Goal: Task Accomplishment & Management: Manage account settings

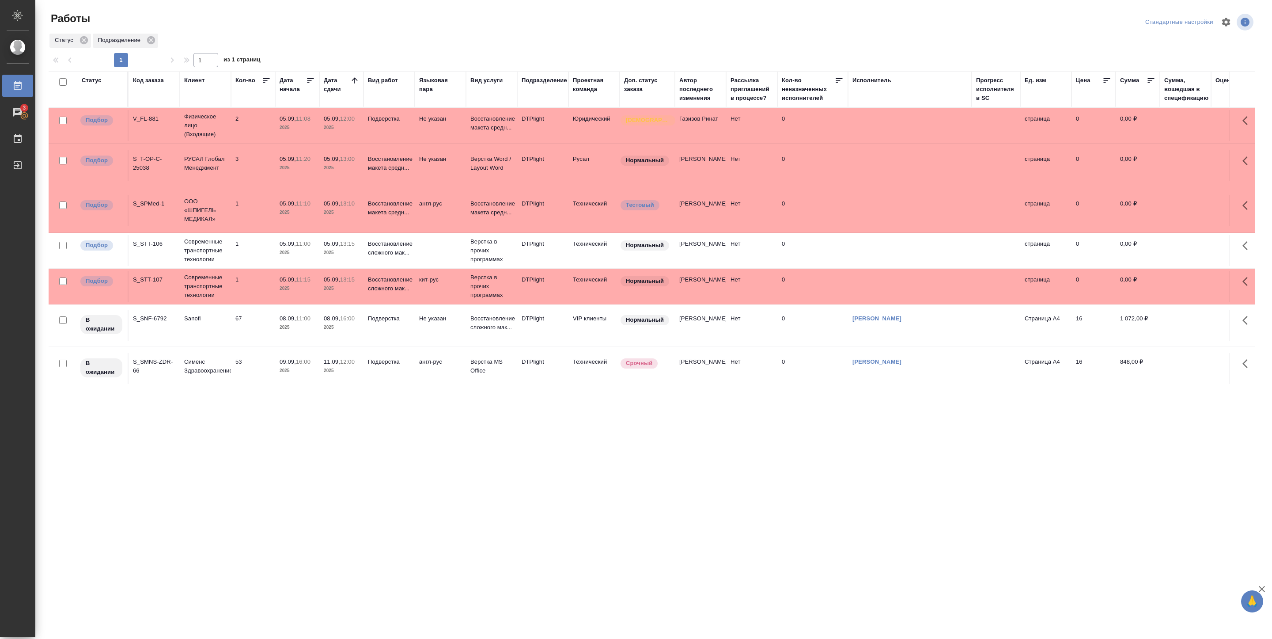
click at [308, 120] on p "11:08" at bounding box center [303, 118] width 15 height 7
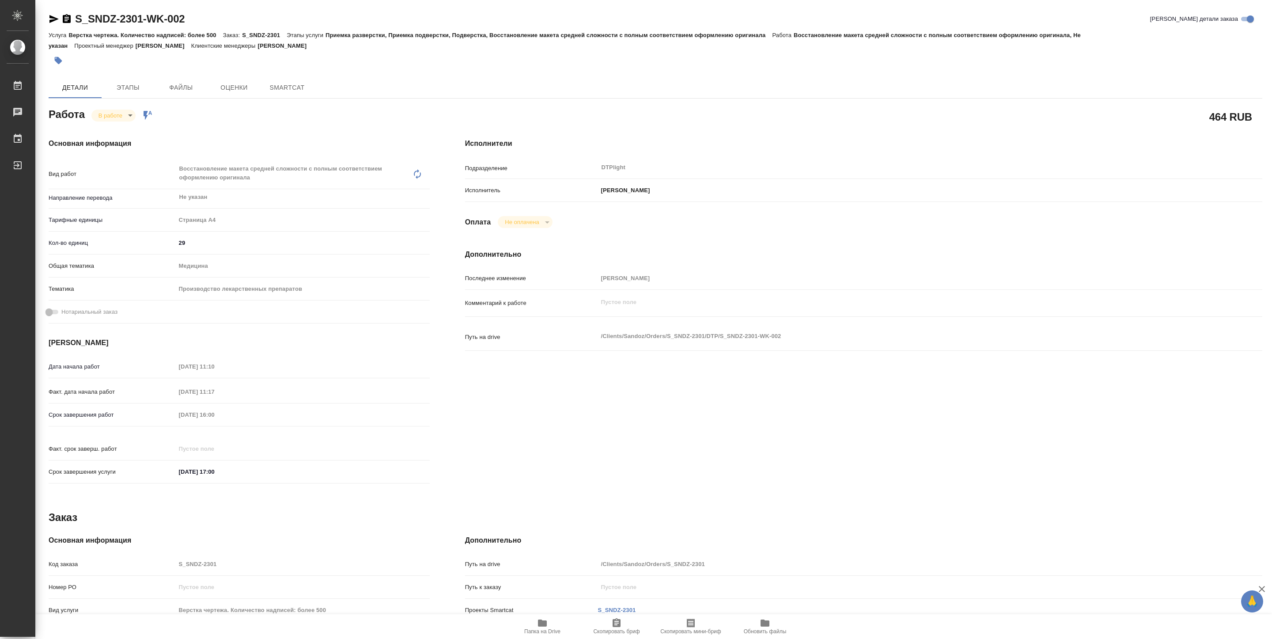
type textarea "x"
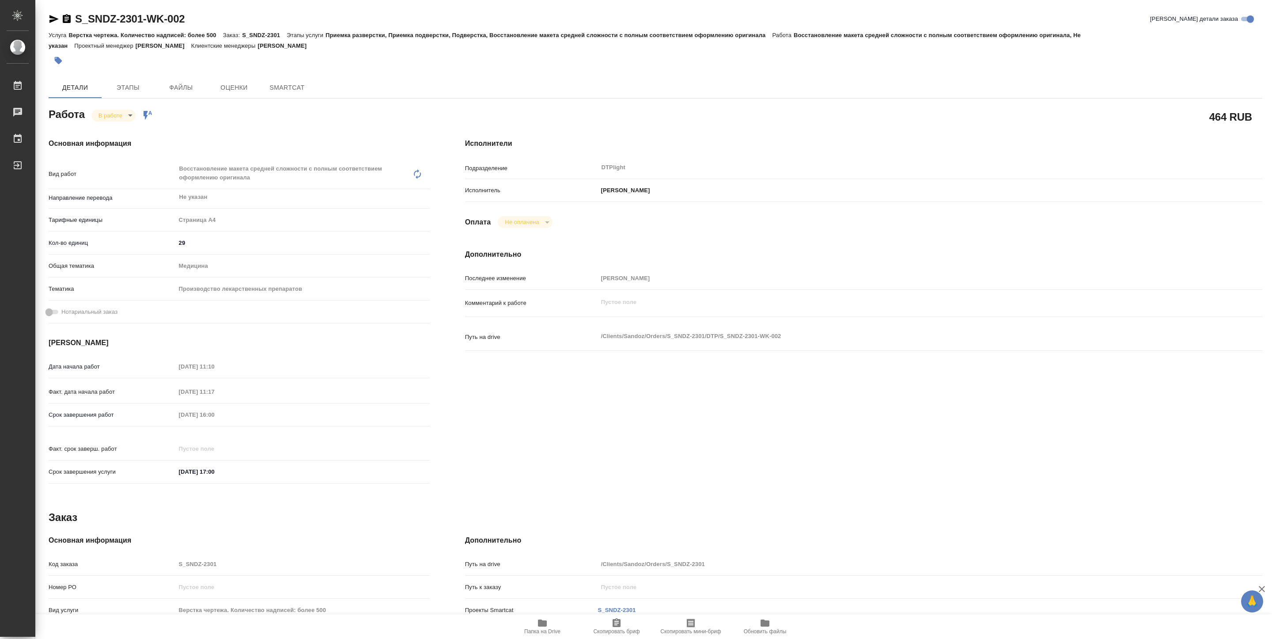
type textarea "x"
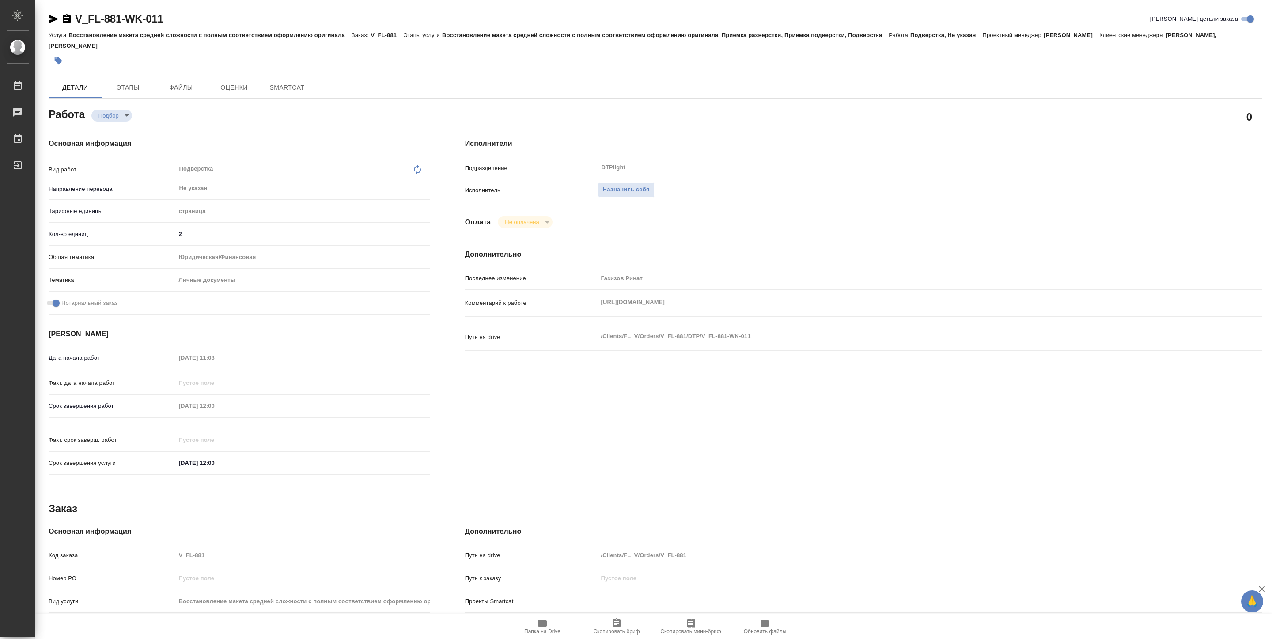
type textarea "x"
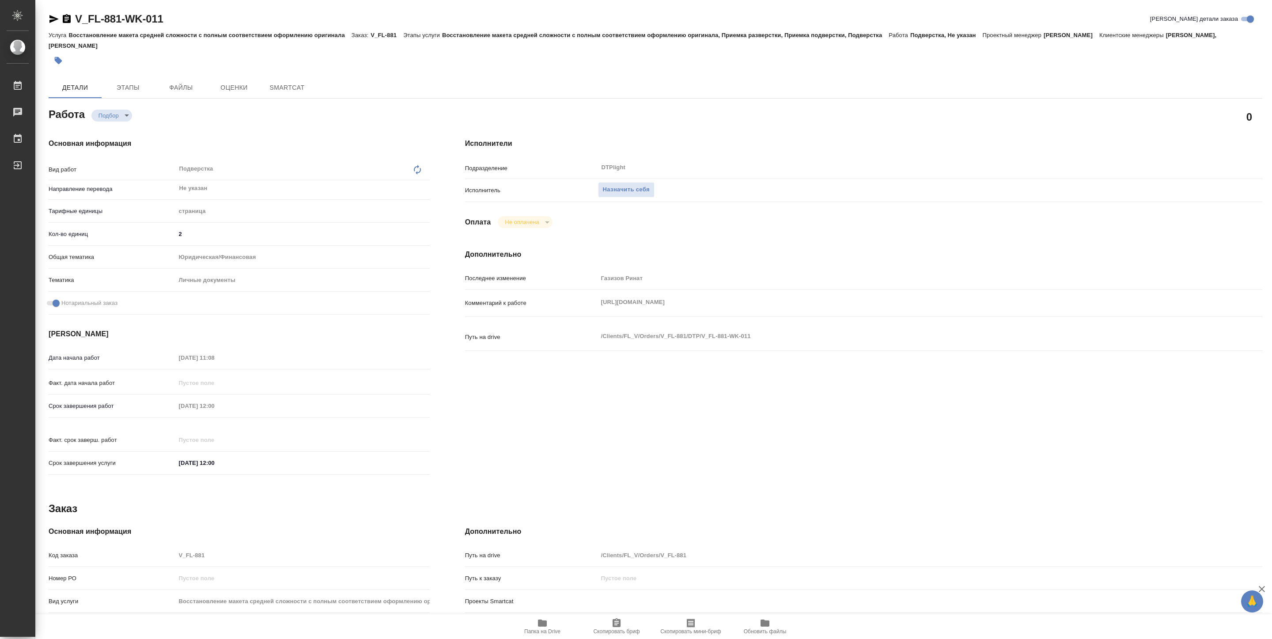
type textarea "x"
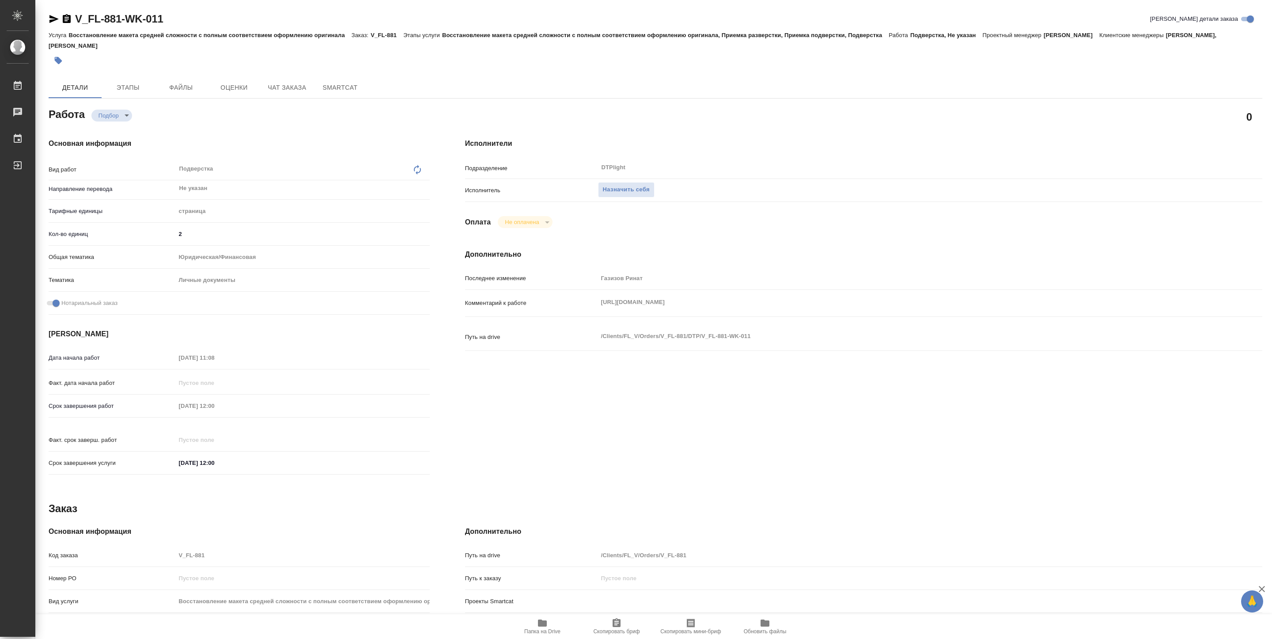
type textarea "x"
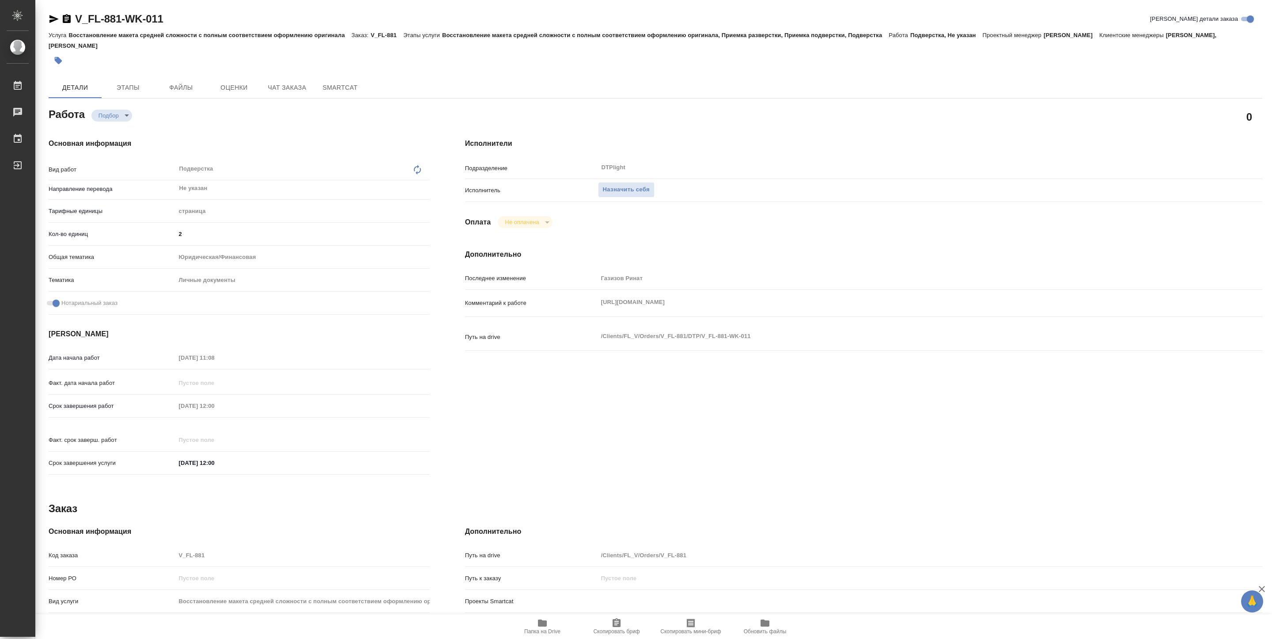
type textarea "x"
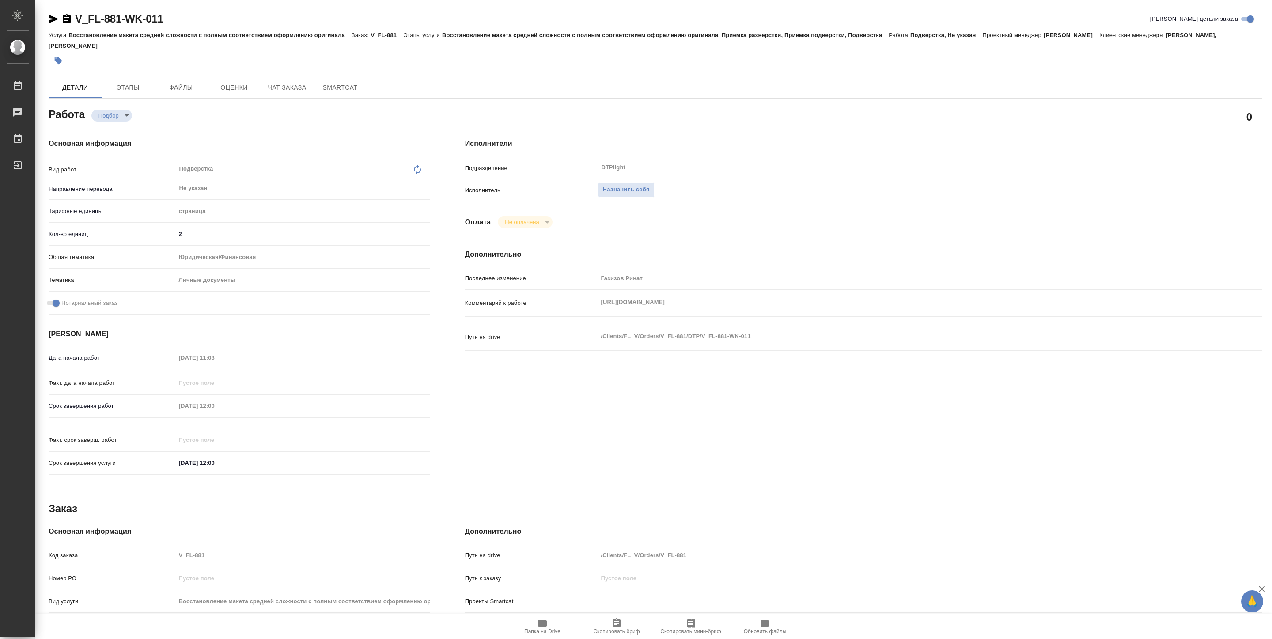
click at [549, 628] on span "Папка на Drive" at bounding box center [542, 631] width 36 height 6
click at [281, 86] on span "Чат заказа" at bounding box center [287, 87] width 42 height 11
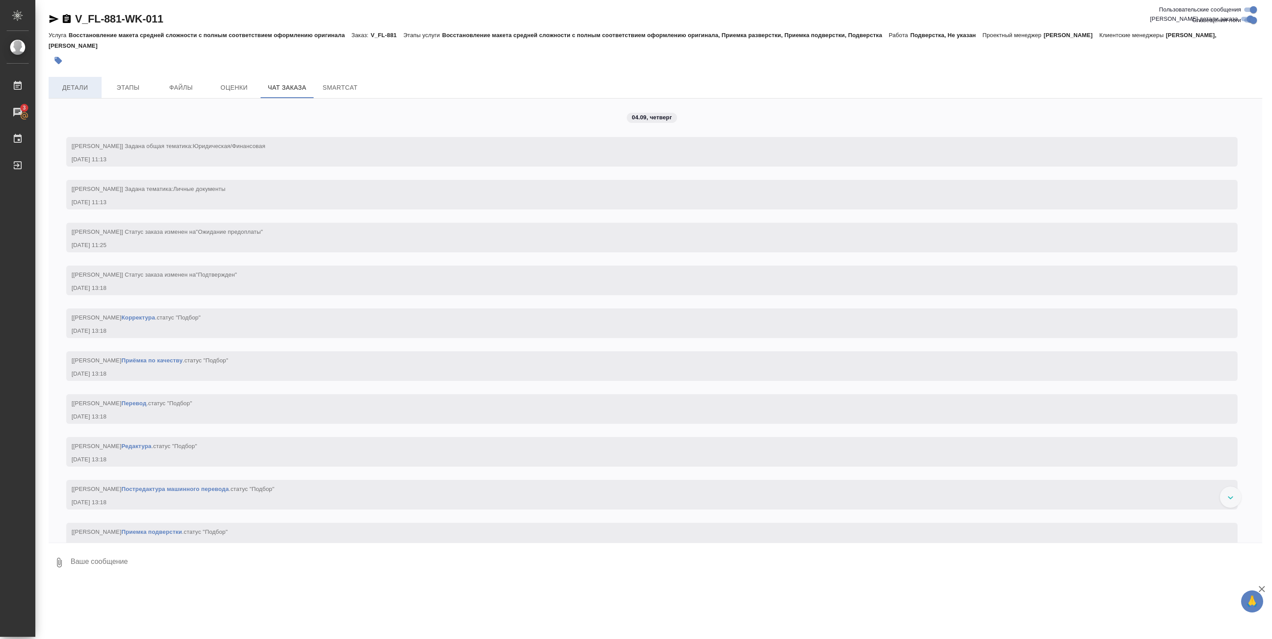
click at [85, 90] on span "Детали" at bounding box center [75, 87] width 42 height 11
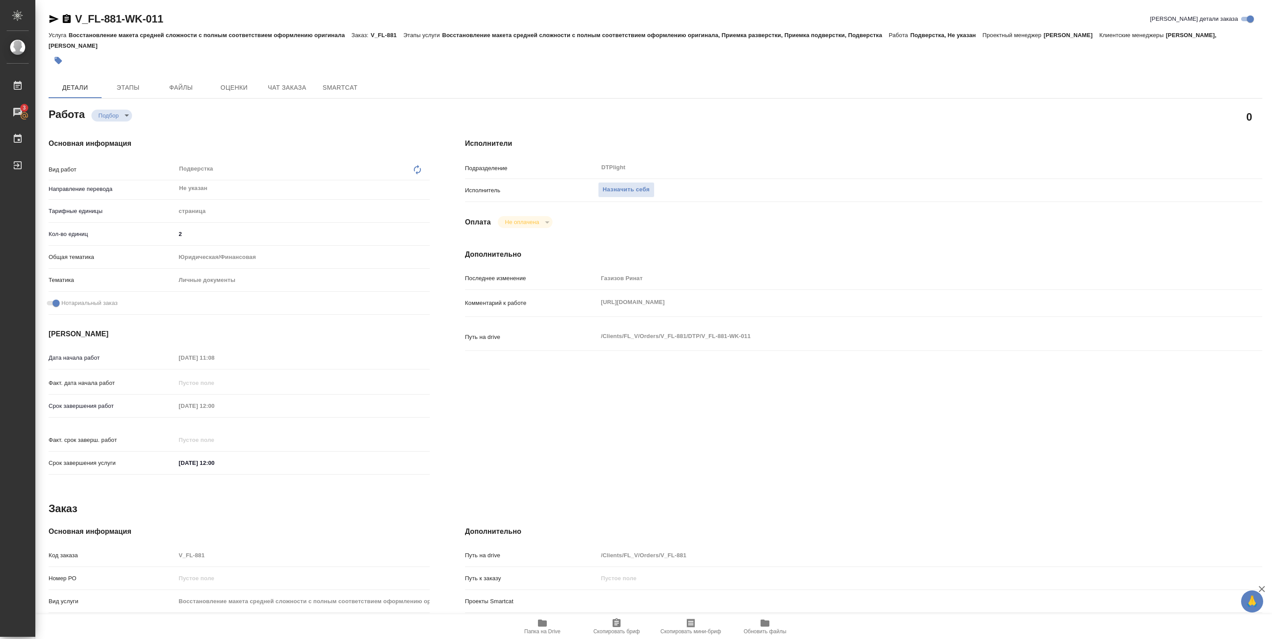
type textarea "x"
